Goal: Find contact information: Find contact information

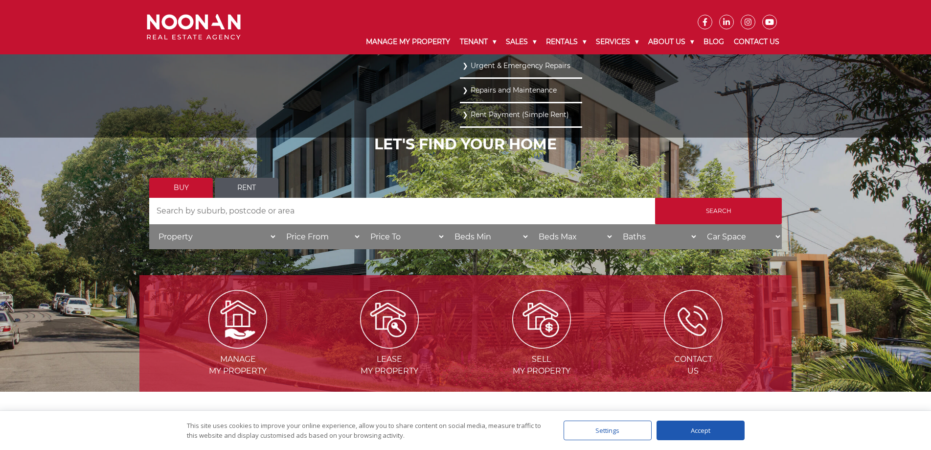
click at [484, 89] on link "Repairs and Maintenance" at bounding box center [520, 90] width 117 height 13
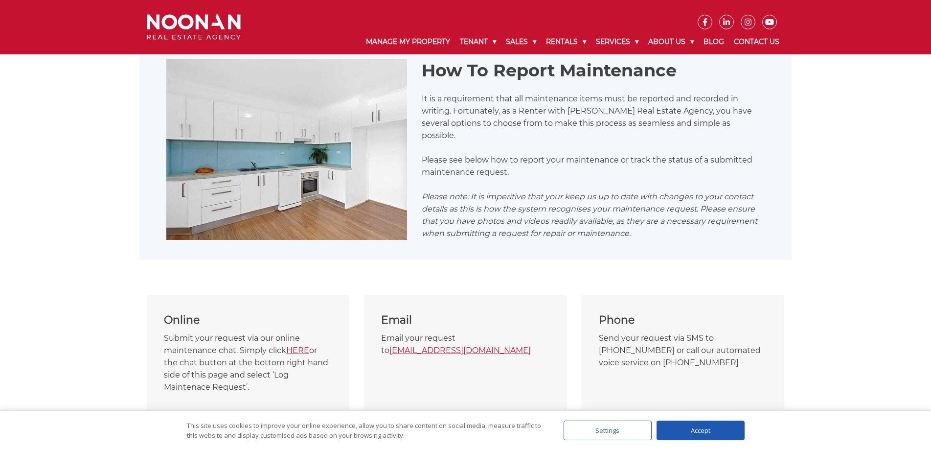
scroll to position [294, 0]
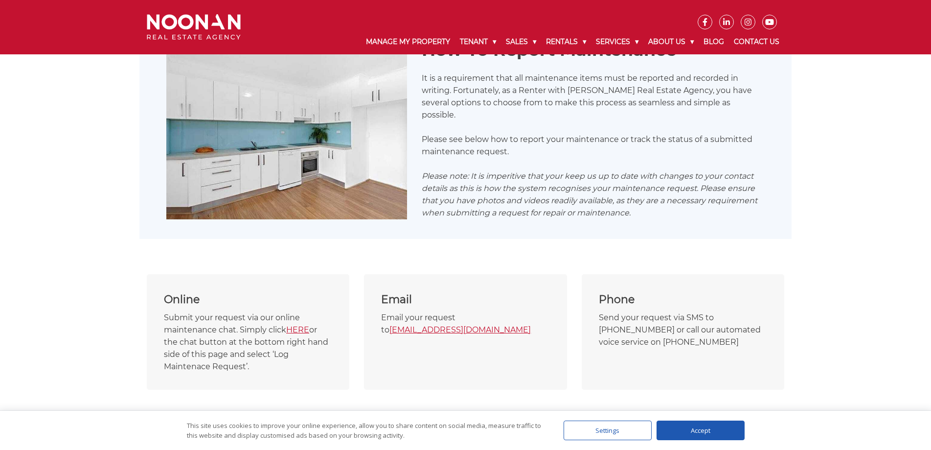
drag, startPoint x: 543, startPoint y: 332, endPoint x: 394, endPoint y: 336, distance: 148.8
click at [394, 335] on p "Email your request to maintenance@bricksandagent.com" at bounding box center [465, 323] width 168 height 24
copy link "maintenance@bricksandagent.com"
click at [297, 327] on link "HERE" at bounding box center [297, 329] width 23 height 9
